Goal: Check status: Check status

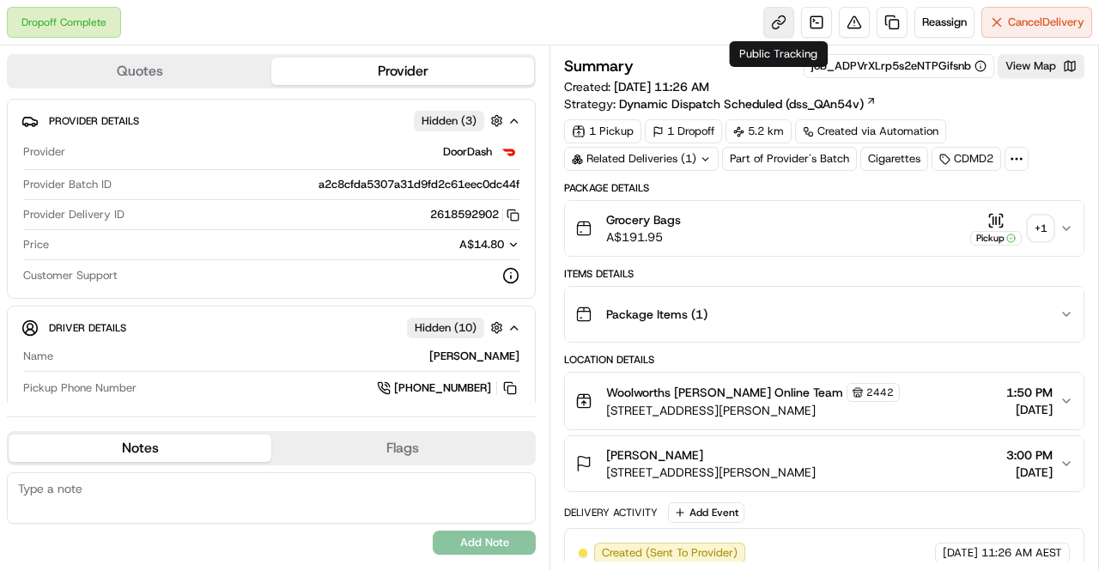
click at [778, 21] on link at bounding box center [779, 22] width 31 height 31
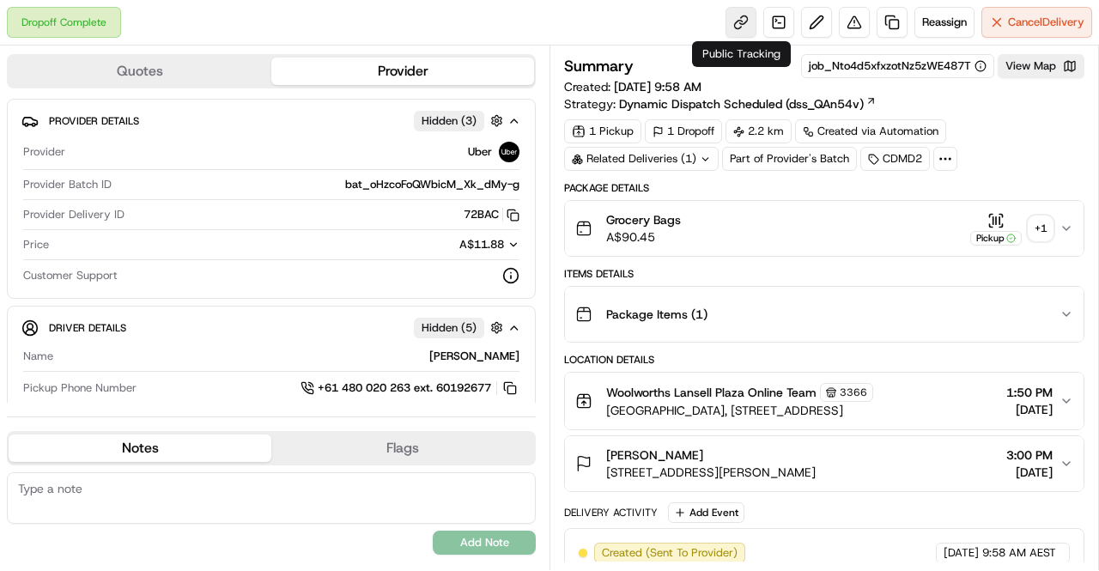
click at [734, 21] on link at bounding box center [741, 22] width 31 height 31
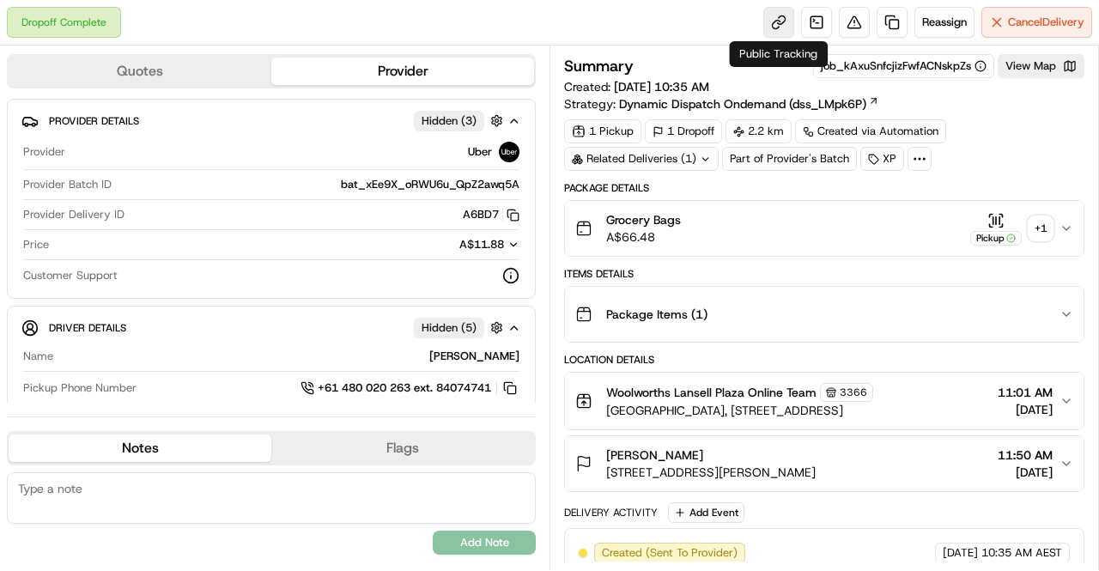
click at [781, 25] on link at bounding box center [779, 22] width 31 height 31
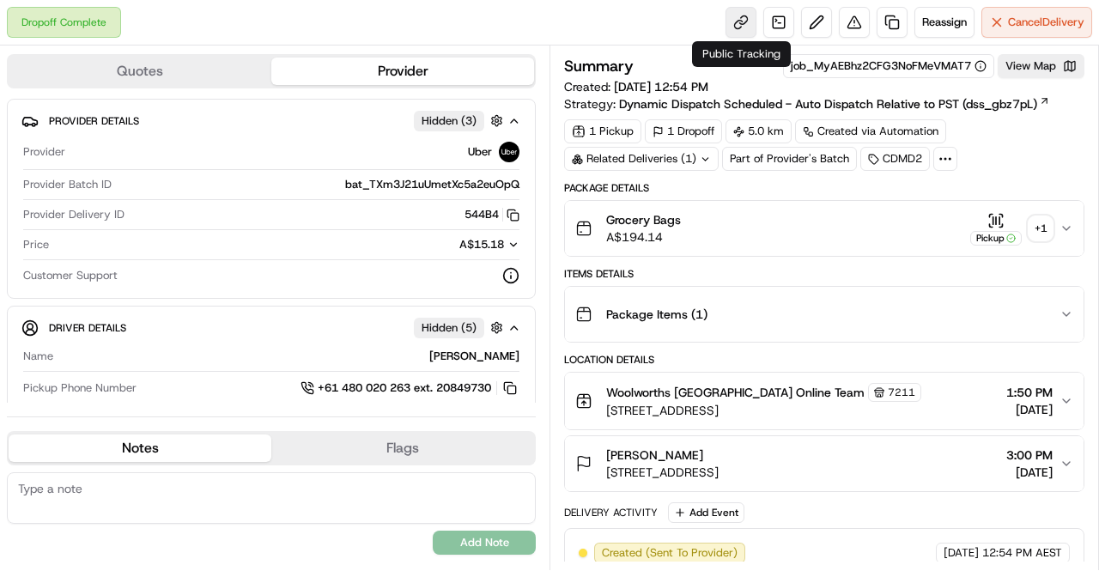
click at [751, 18] on link at bounding box center [741, 22] width 31 height 31
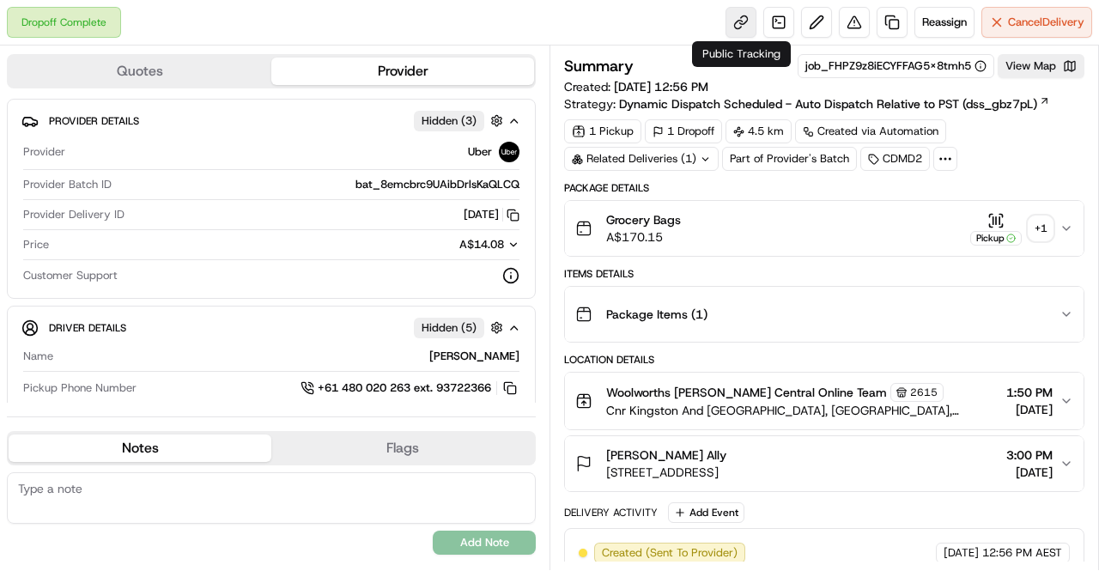
click at [743, 21] on link at bounding box center [741, 22] width 31 height 31
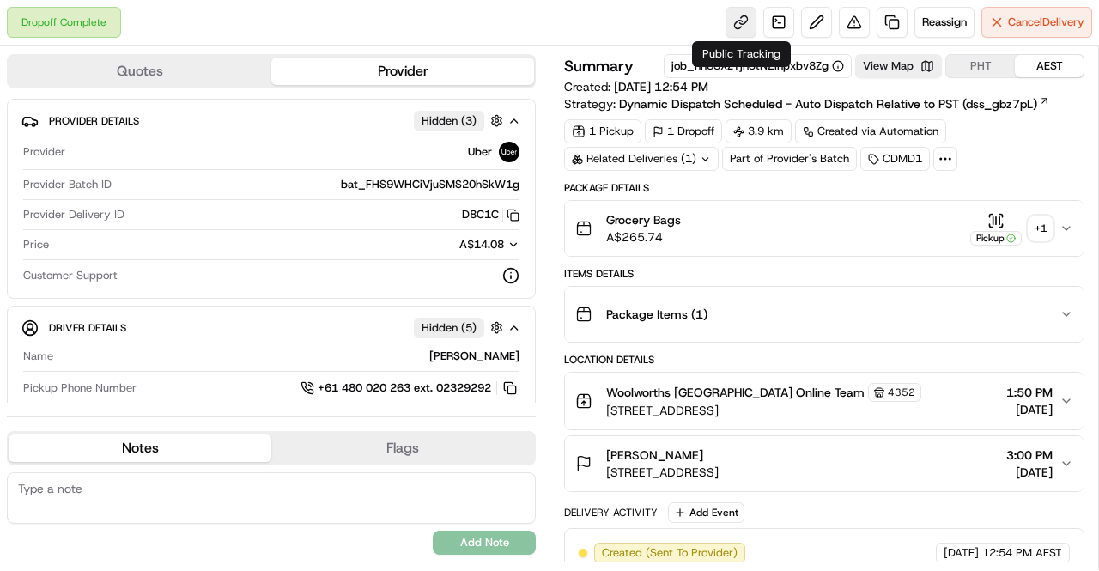
click at [740, 23] on link at bounding box center [741, 22] width 31 height 31
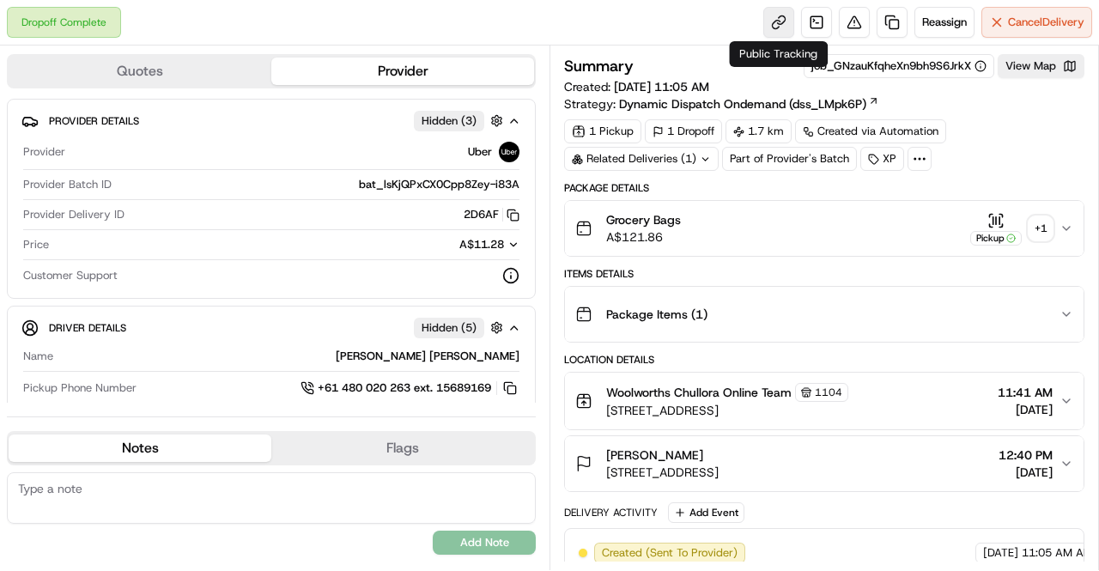
click at [773, 26] on link at bounding box center [779, 22] width 31 height 31
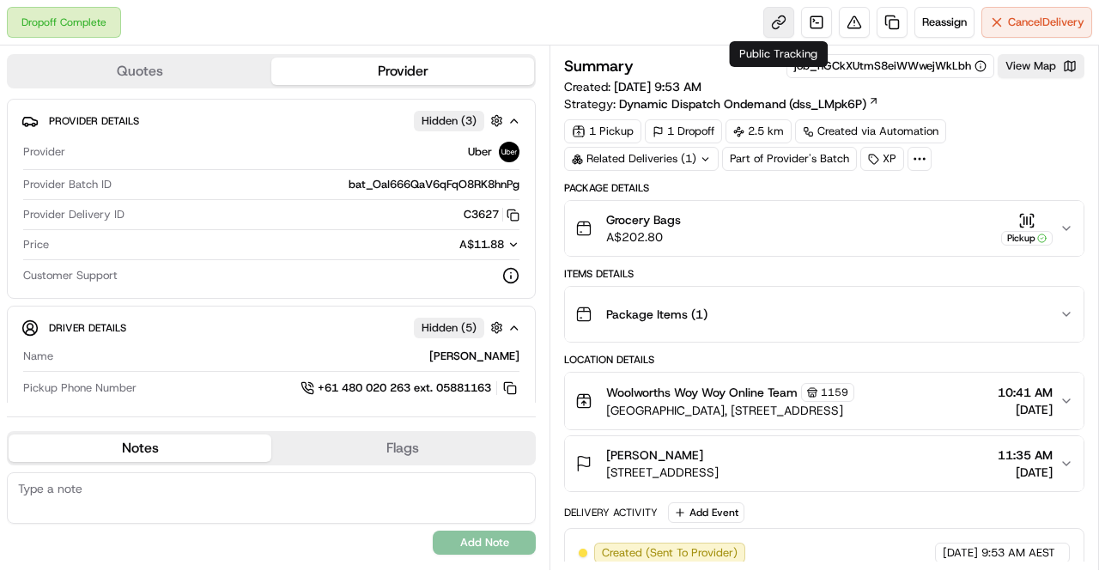
click at [783, 21] on link at bounding box center [779, 22] width 31 height 31
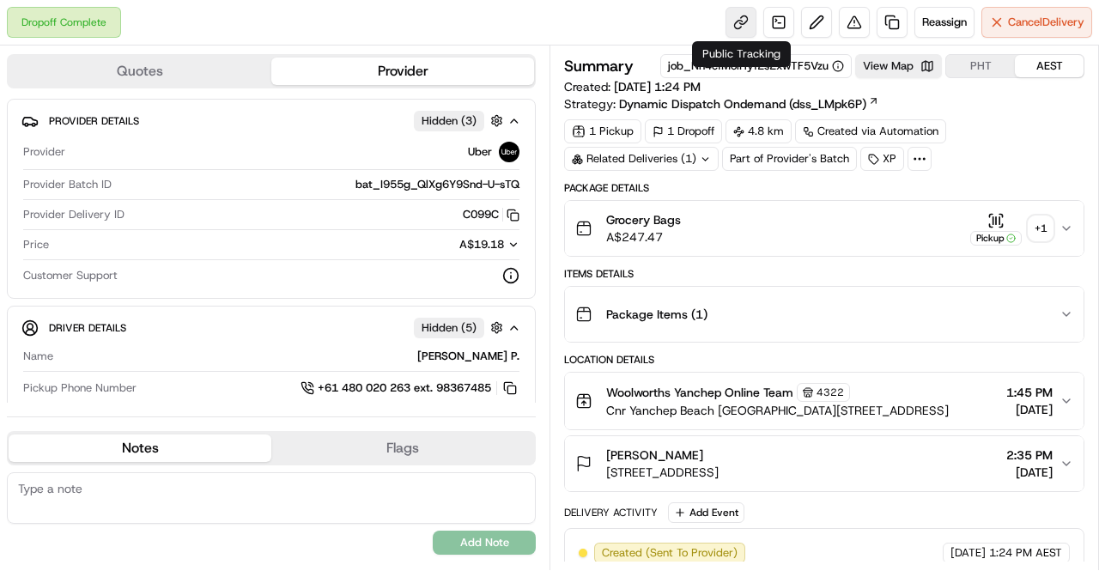
click at [746, 18] on link at bounding box center [741, 22] width 31 height 31
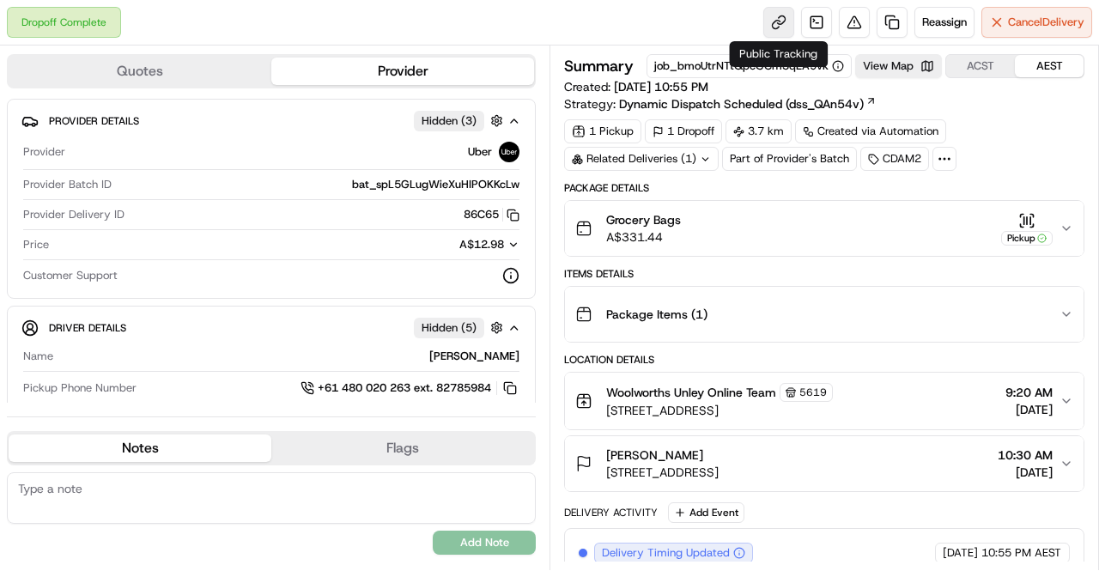
click at [774, 20] on link at bounding box center [779, 22] width 31 height 31
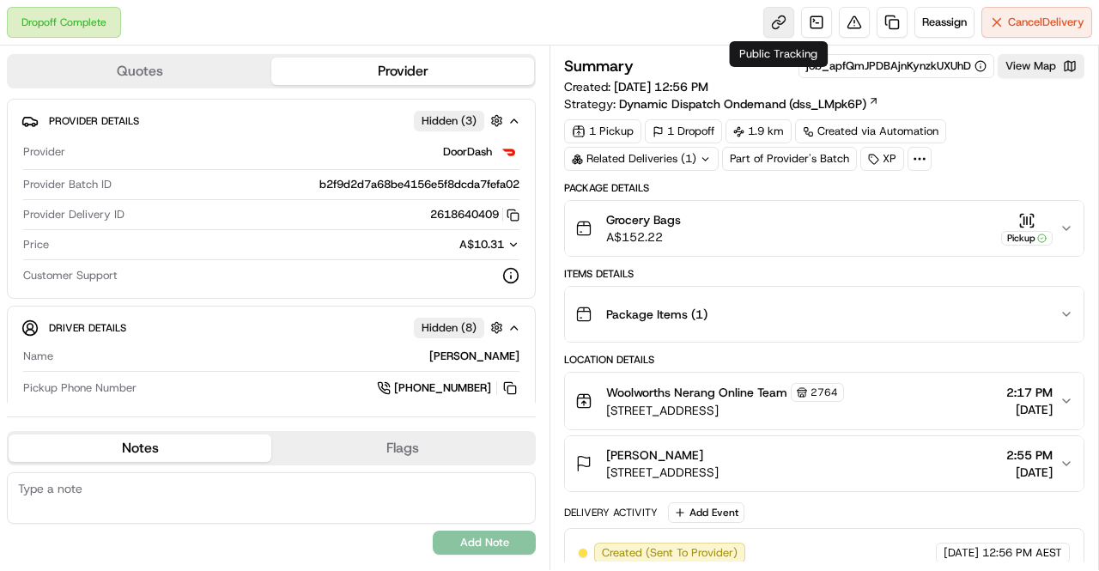
click at [777, 21] on link at bounding box center [779, 22] width 31 height 31
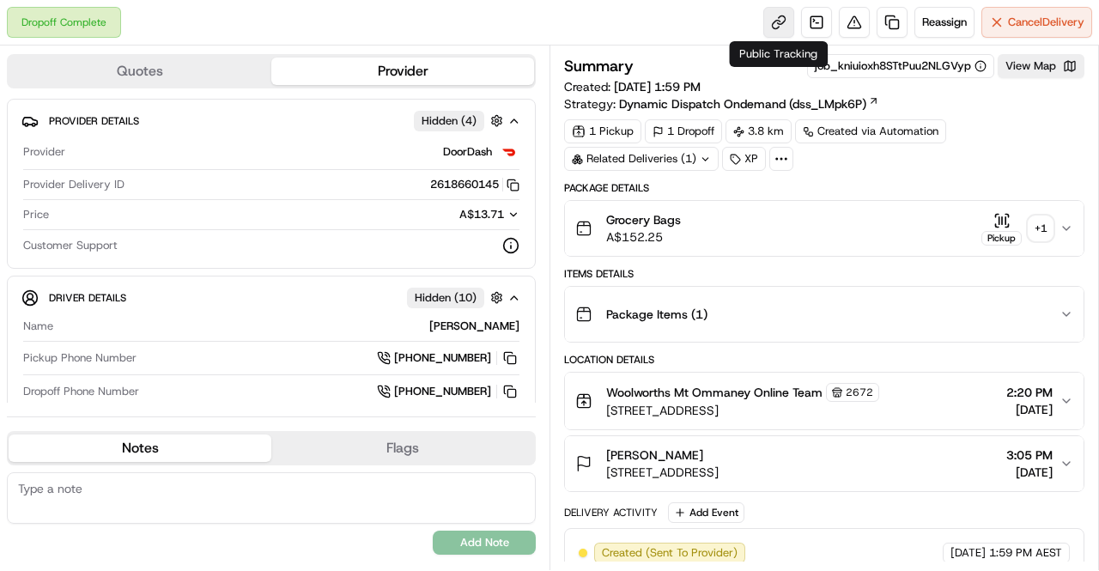
click at [771, 26] on link at bounding box center [779, 22] width 31 height 31
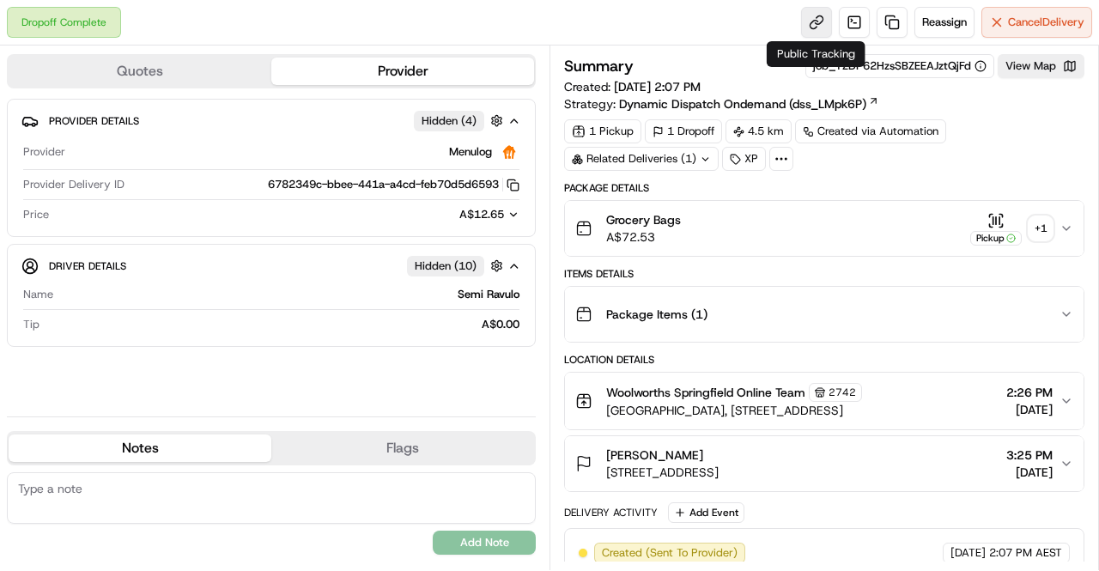
click at [811, 27] on link at bounding box center [816, 22] width 31 height 31
